Goal: Information Seeking & Learning: Learn about a topic

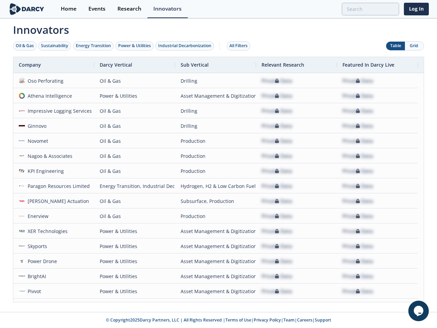
click at [25, 46] on div "Oil & Gas" at bounding box center [25, 46] width 18 height 6
click at [55, 46] on div "Sustainability" at bounding box center [54, 46] width 27 height 6
click at [94, 46] on div "Energy Transition" at bounding box center [93, 46] width 35 height 6
click at [135, 46] on div "Power & Utilities" at bounding box center [134, 46] width 33 height 6
click at [186, 46] on div "Industrial Decarbonization" at bounding box center [184, 46] width 53 height 6
